Goal: Find specific page/section: Find specific page/section

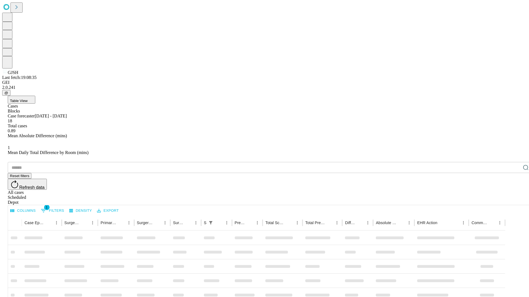
click at [28, 99] on span "Table View" at bounding box center [19, 101] width 18 height 4
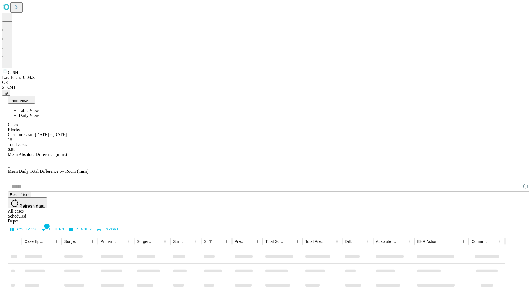
click at [39, 113] on span "Daily View" at bounding box center [29, 115] width 20 height 5
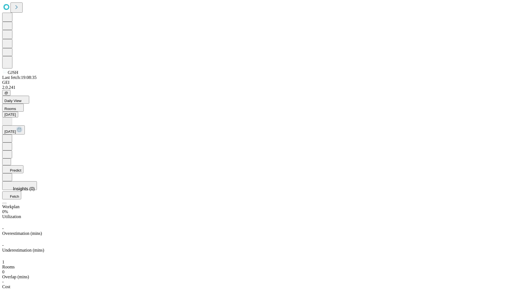
click at [23, 166] on button "Predict" at bounding box center [12, 170] width 21 height 8
